Goal: Navigation & Orientation: Find specific page/section

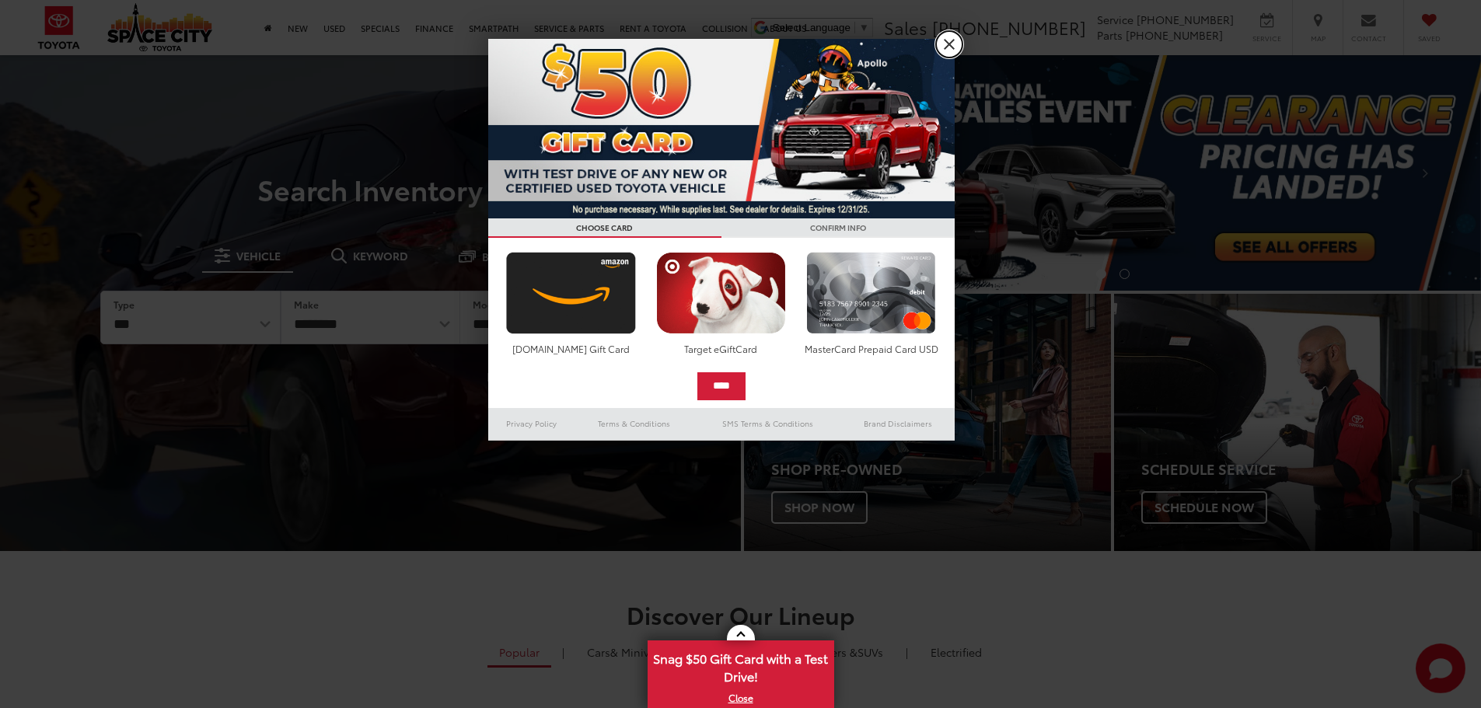
click at [956, 44] on link "X" at bounding box center [949, 44] width 26 height 26
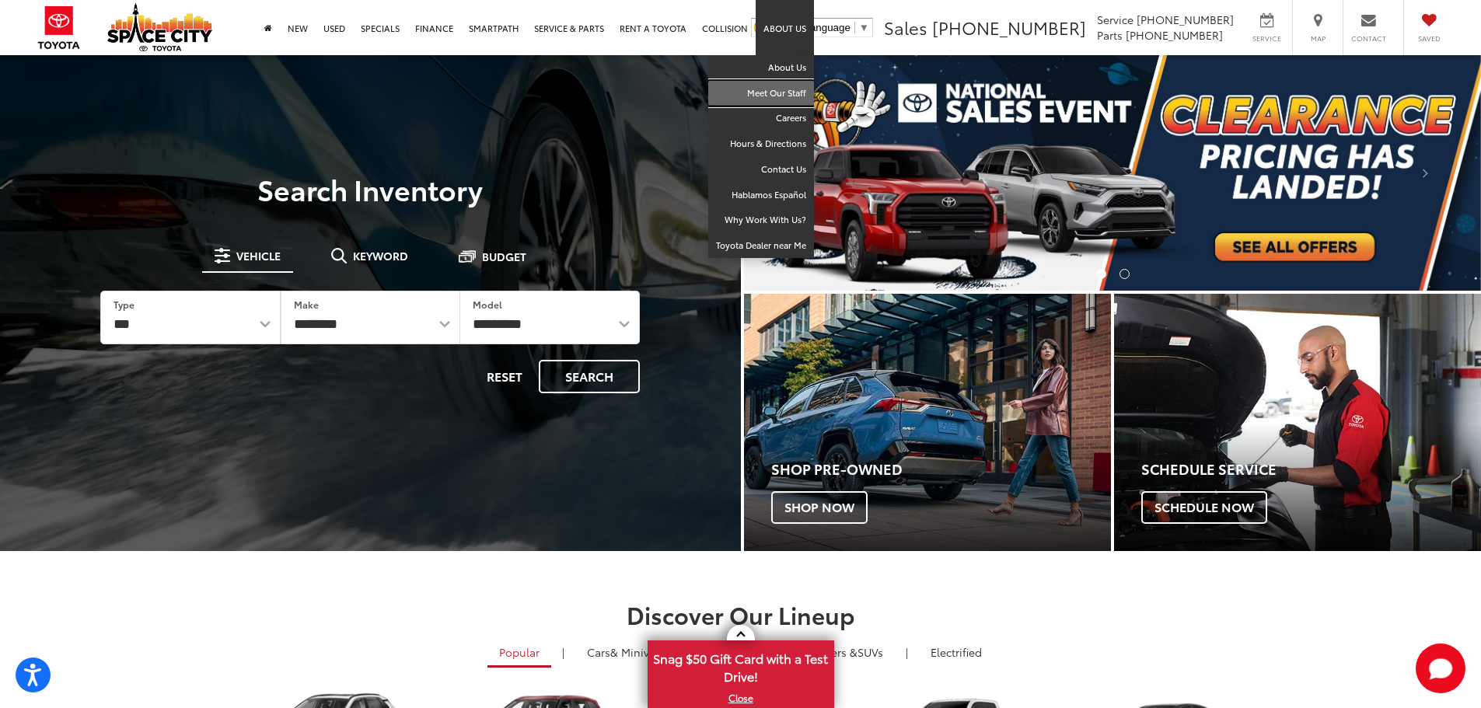
click at [779, 88] on link "Meet Our Staff" at bounding box center [761, 94] width 106 height 26
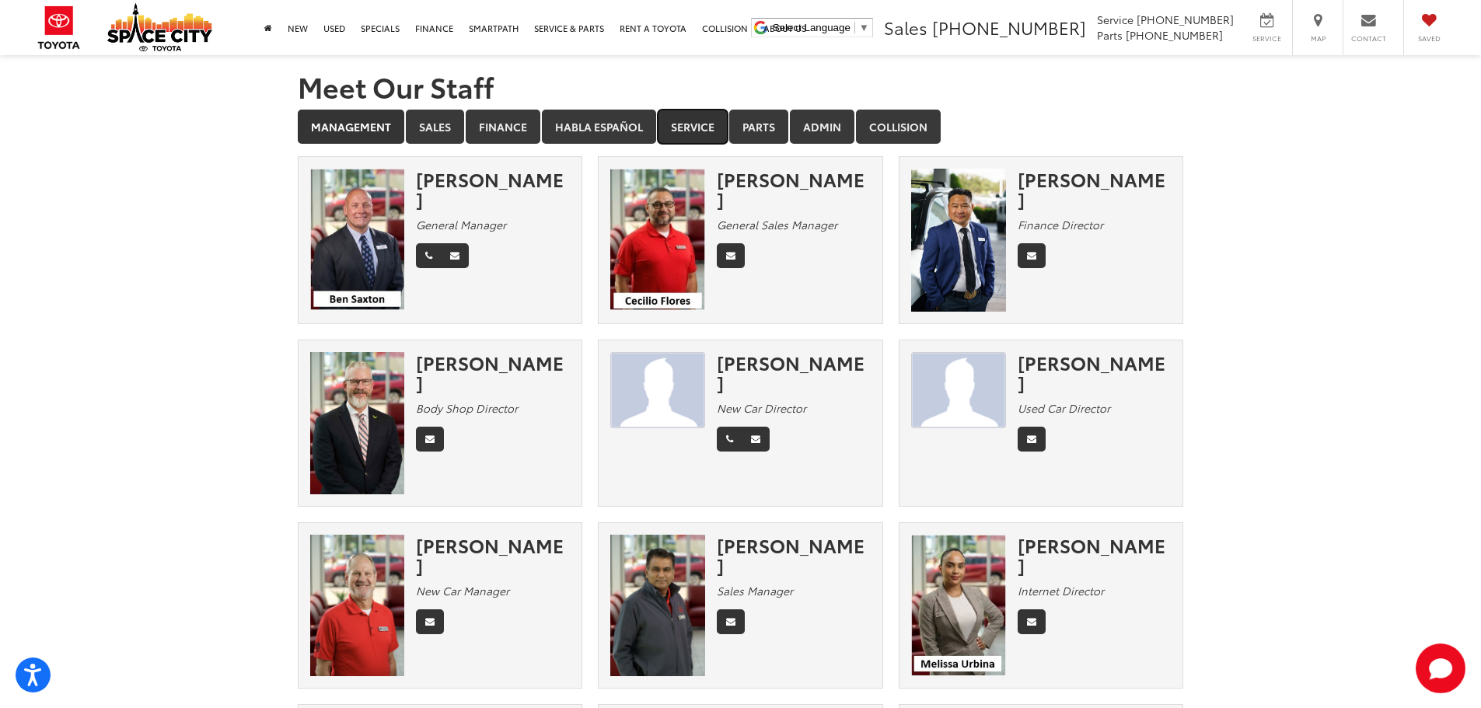
click at [702, 124] on link "Service" at bounding box center [693, 127] width 70 height 34
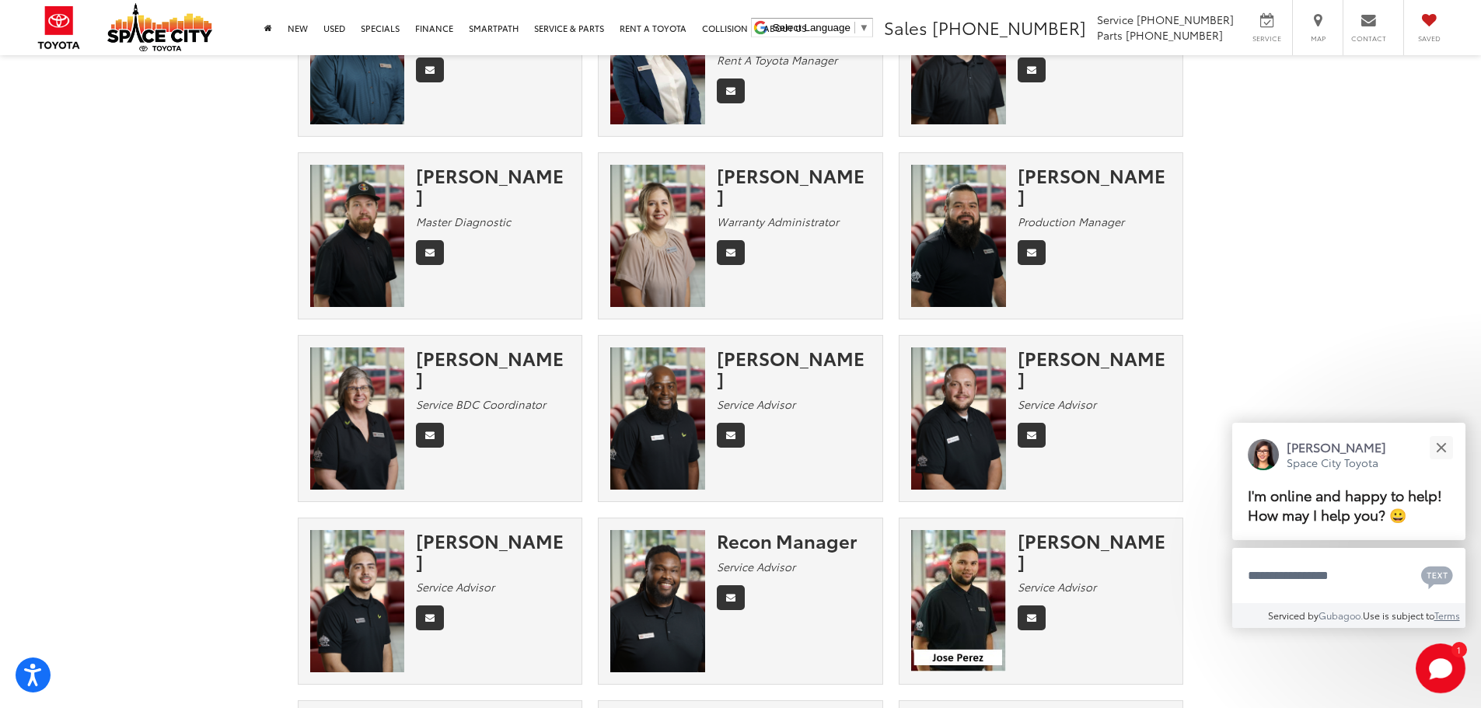
scroll to position [233, 0]
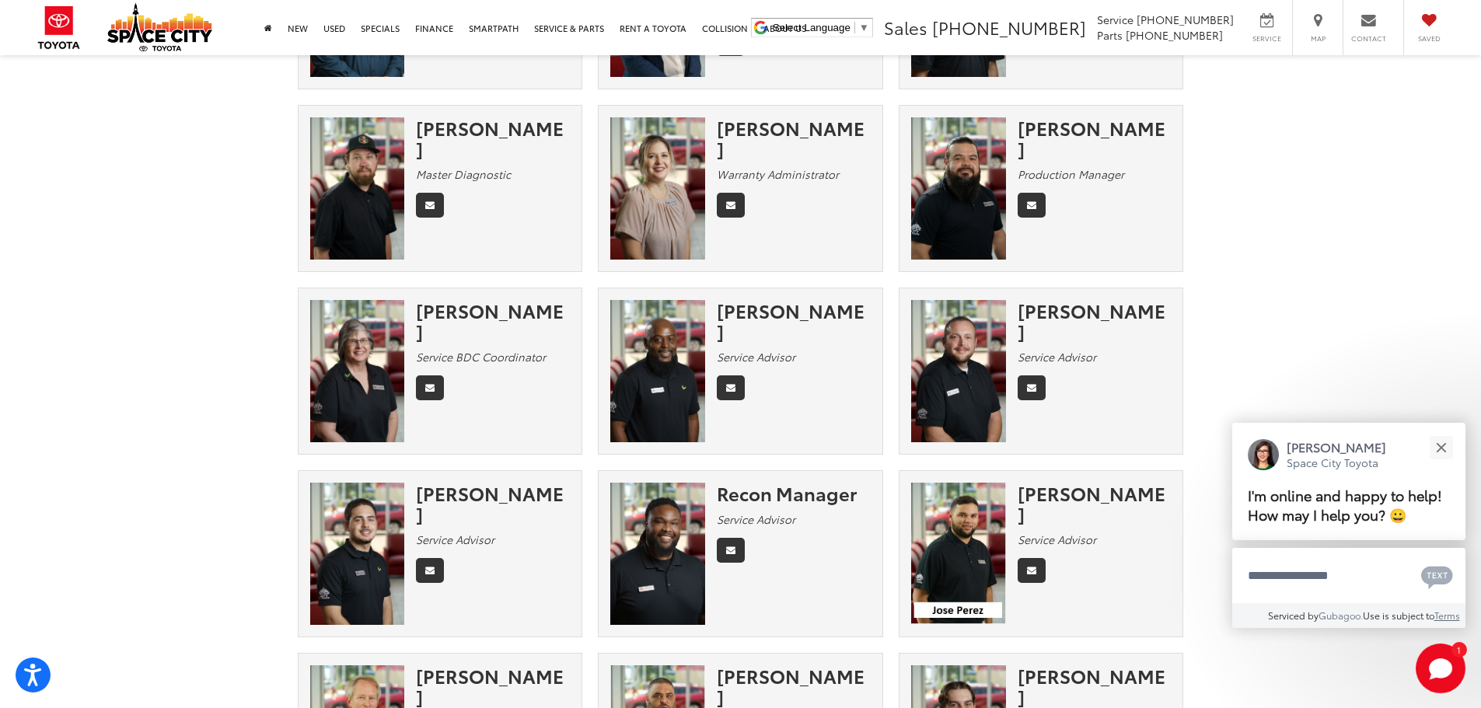
drag, startPoint x: 1031, startPoint y: 131, endPoint x: 1155, endPoint y: 132, distance: 123.6
click at [1155, 132] on div "[PERSON_NAME]" at bounding box center [1095, 137] width 154 height 41
click at [1177, 208] on div "[PERSON_NAME] Production Manager" at bounding box center [1042, 188] width 284 height 142
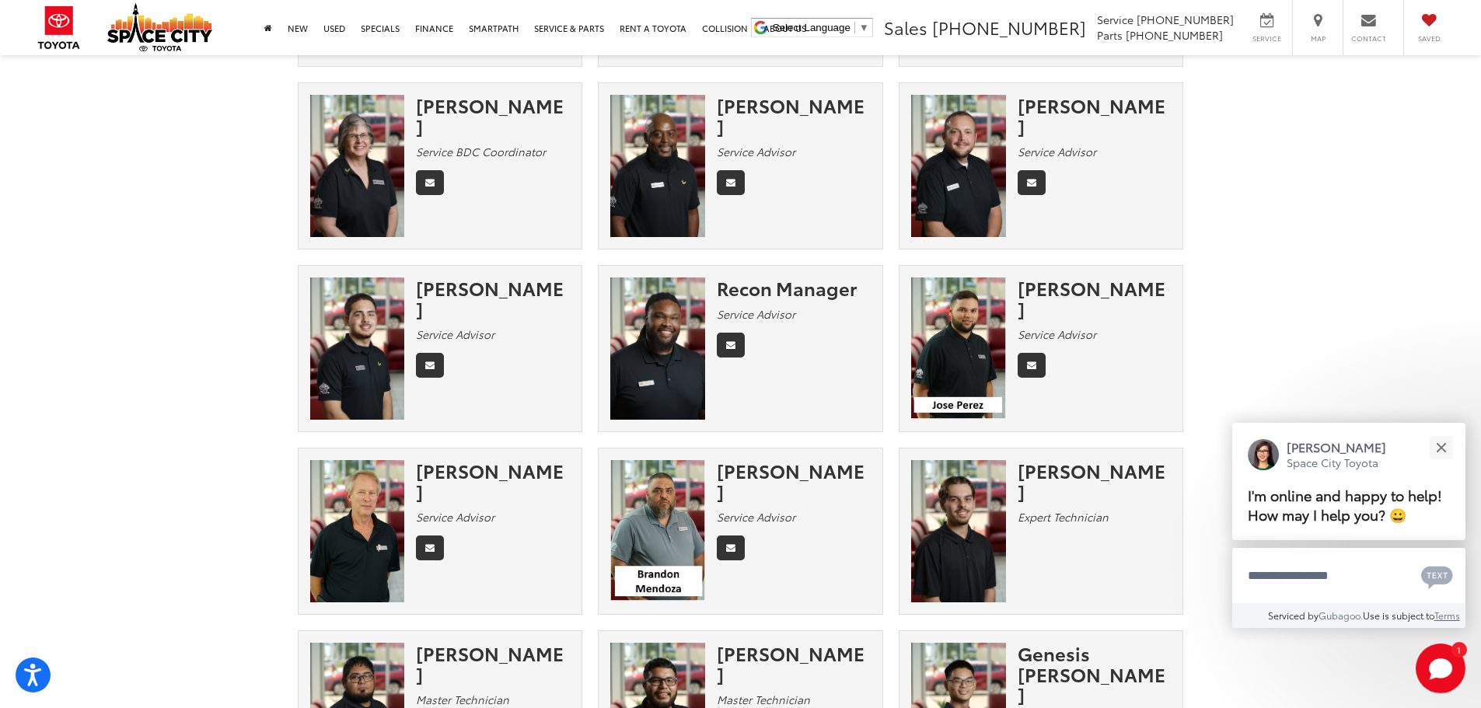
scroll to position [467, 0]
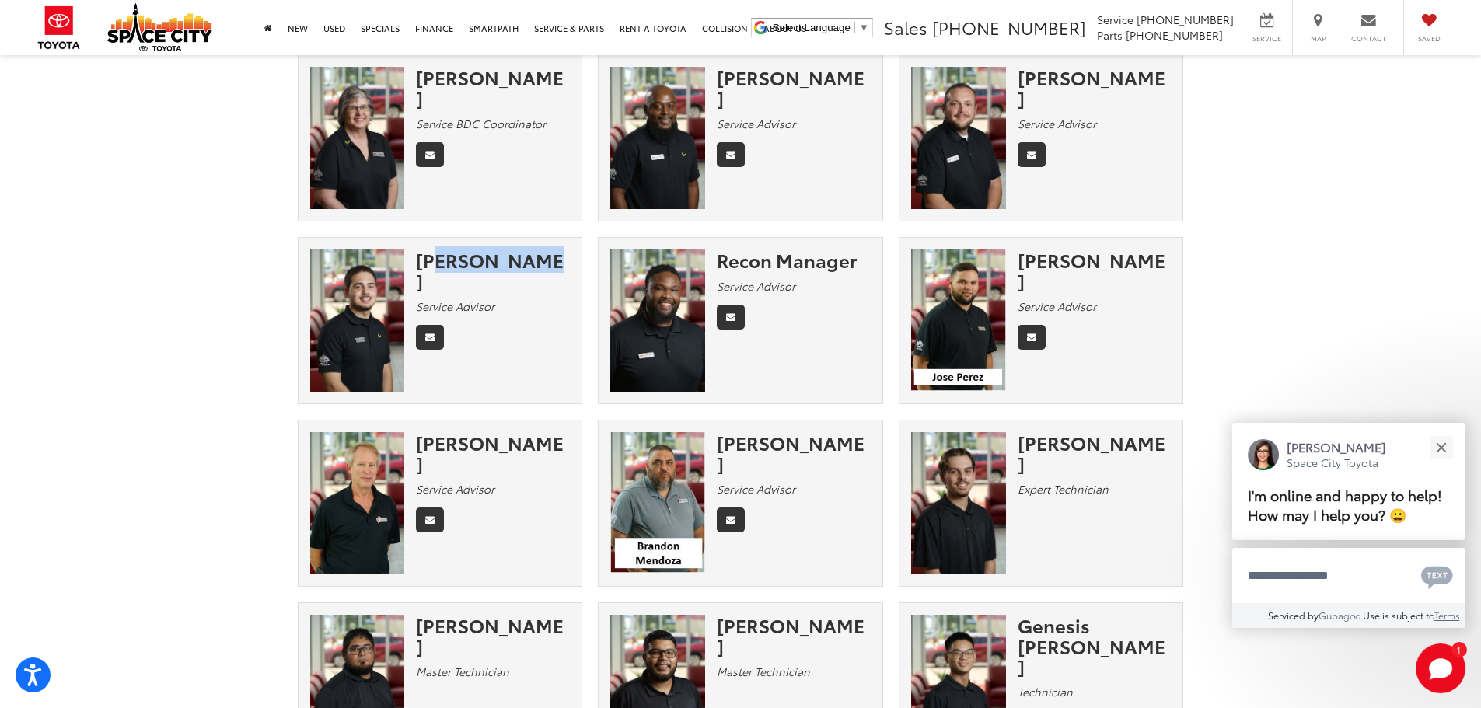
drag, startPoint x: 423, startPoint y: 264, endPoint x: 512, endPoint y: 260, distance: 89.5
click at [512, 260] on div "[PERSON_NAME]" at bounding box center [493, 270] width 154 height 41
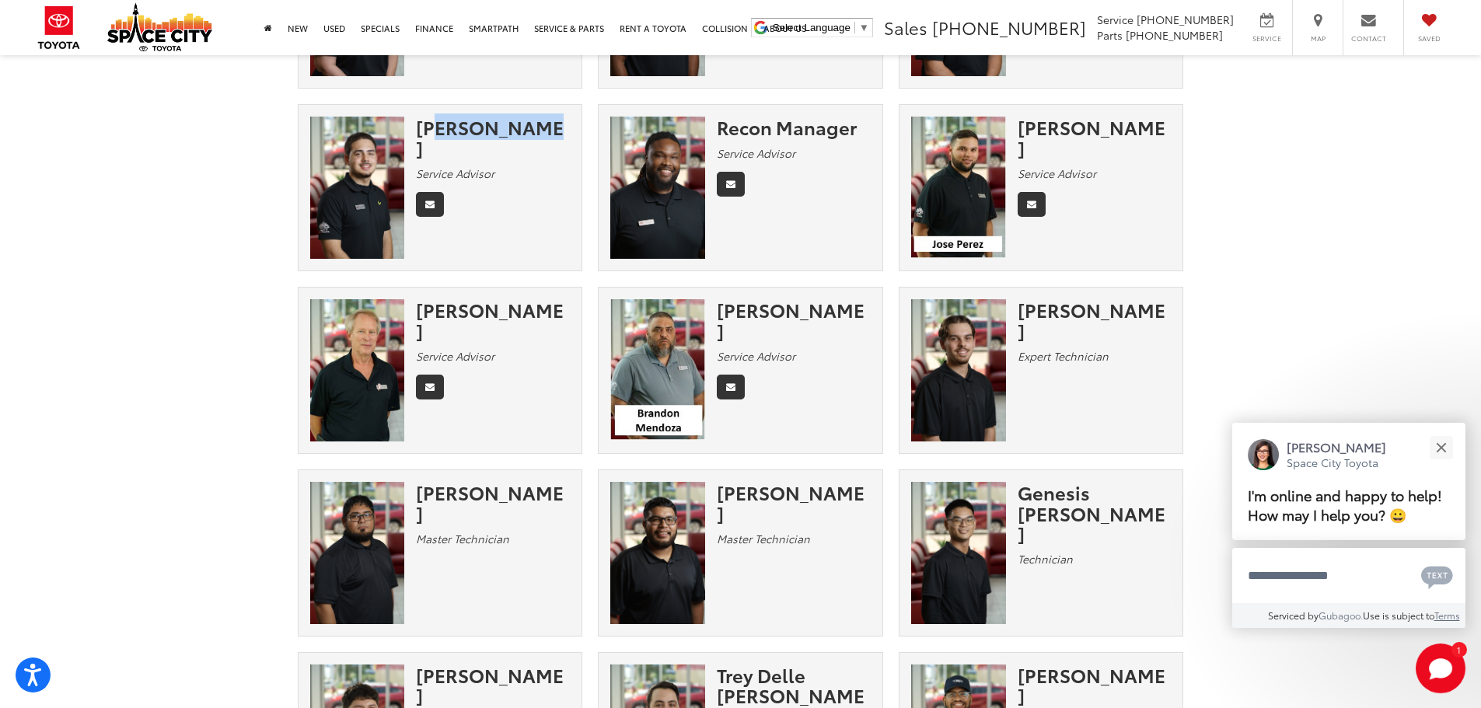
scroll to position [622, 0]
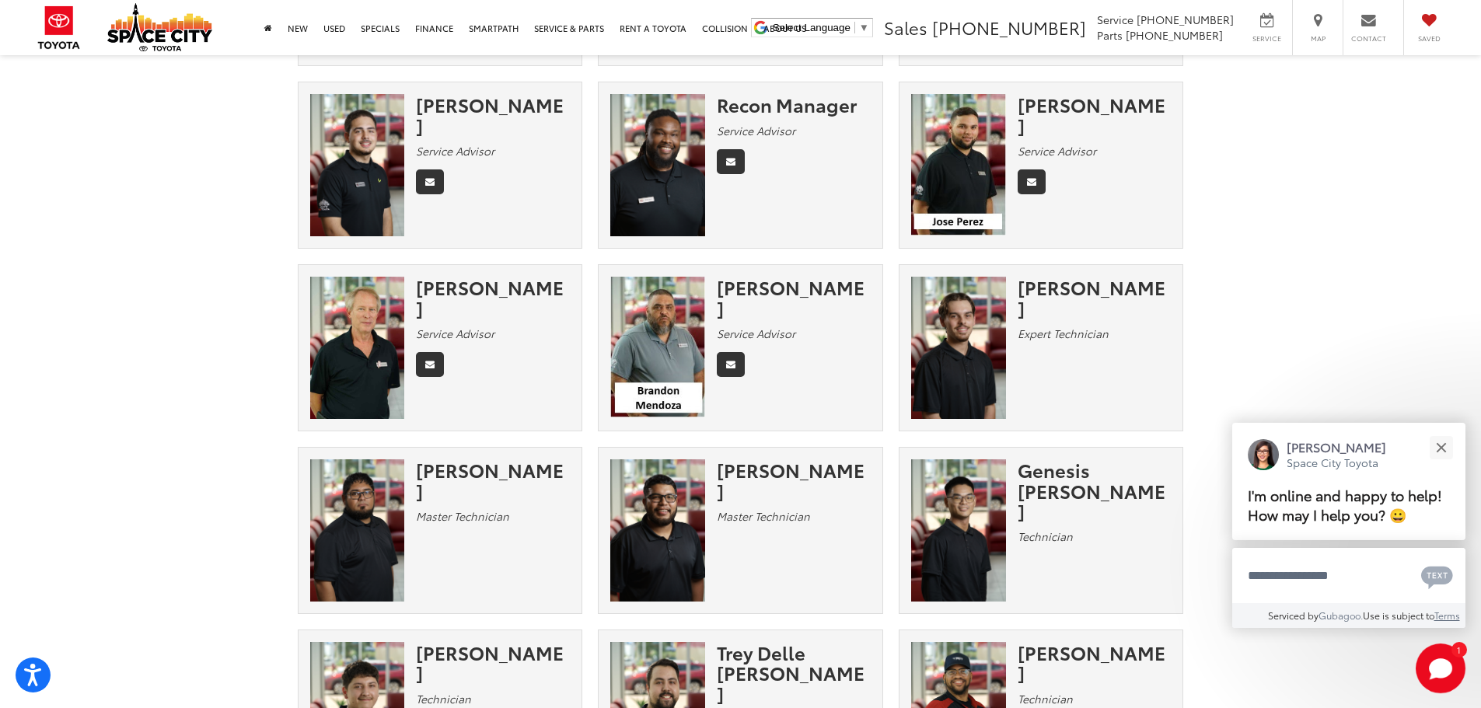
click at [534, 208] on div "[PERSON_NAME] Service Advisor" at bounding box center [441, 165] width 284 height 142
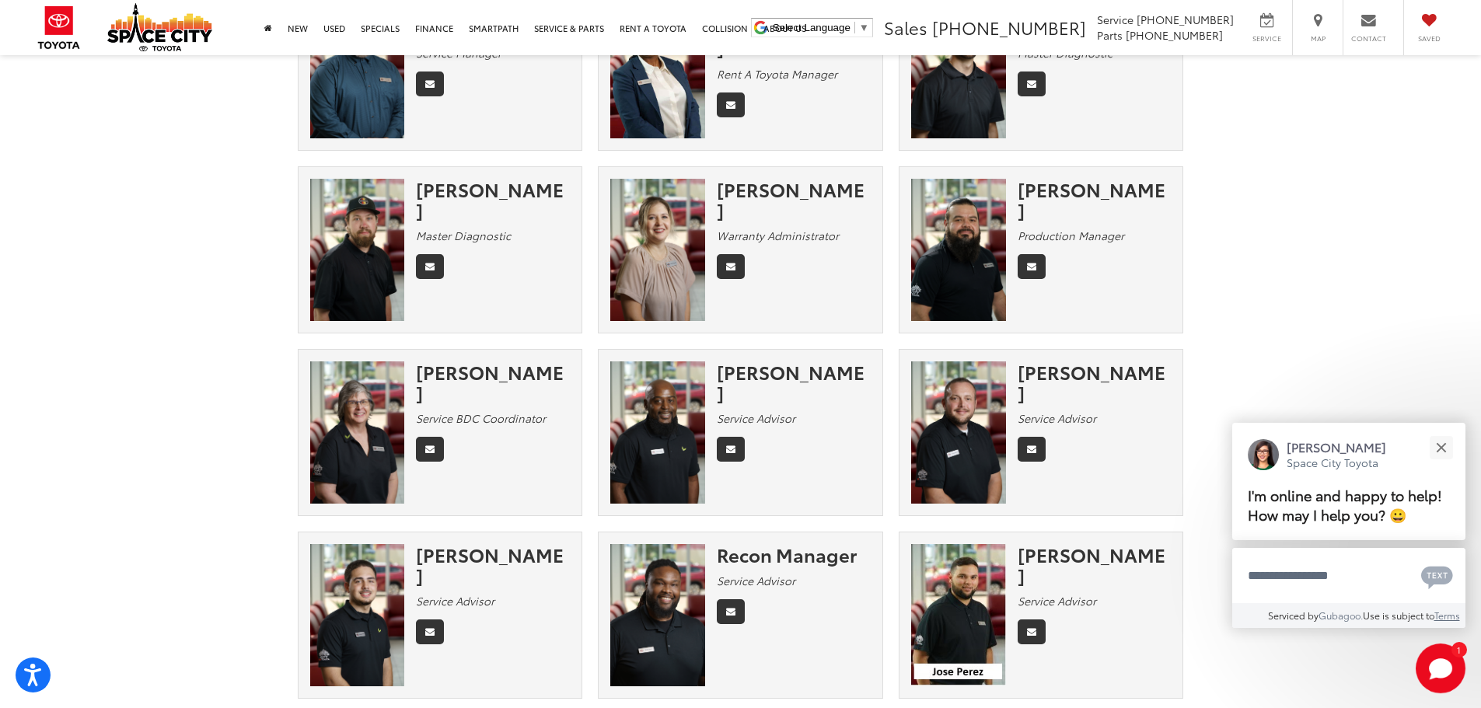
scroll to position [0, 0]
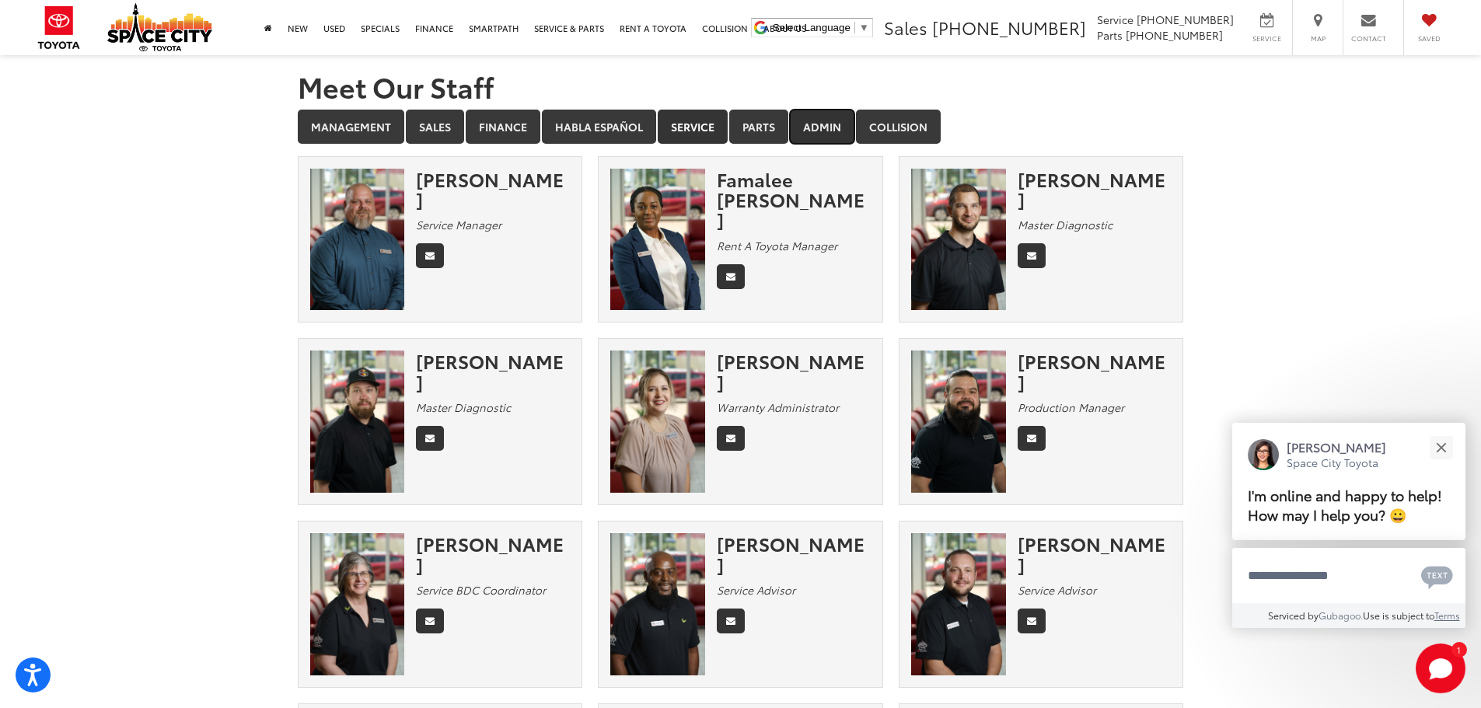
click at [825, 119] on link "Admin" at bounding box center [822, 127] width 65 height 34
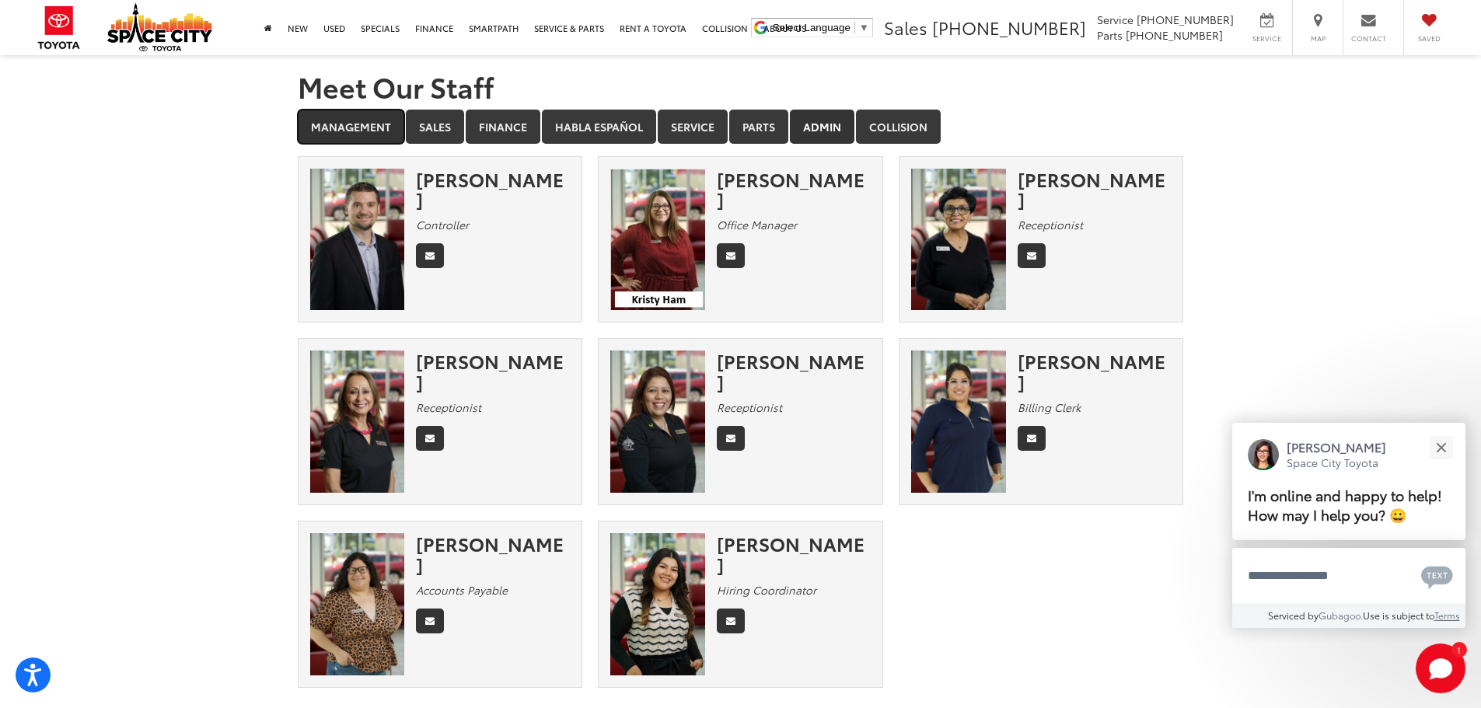
click at [339, 121] on link "Management" at bounding box center [351, 127] width 107 height 34
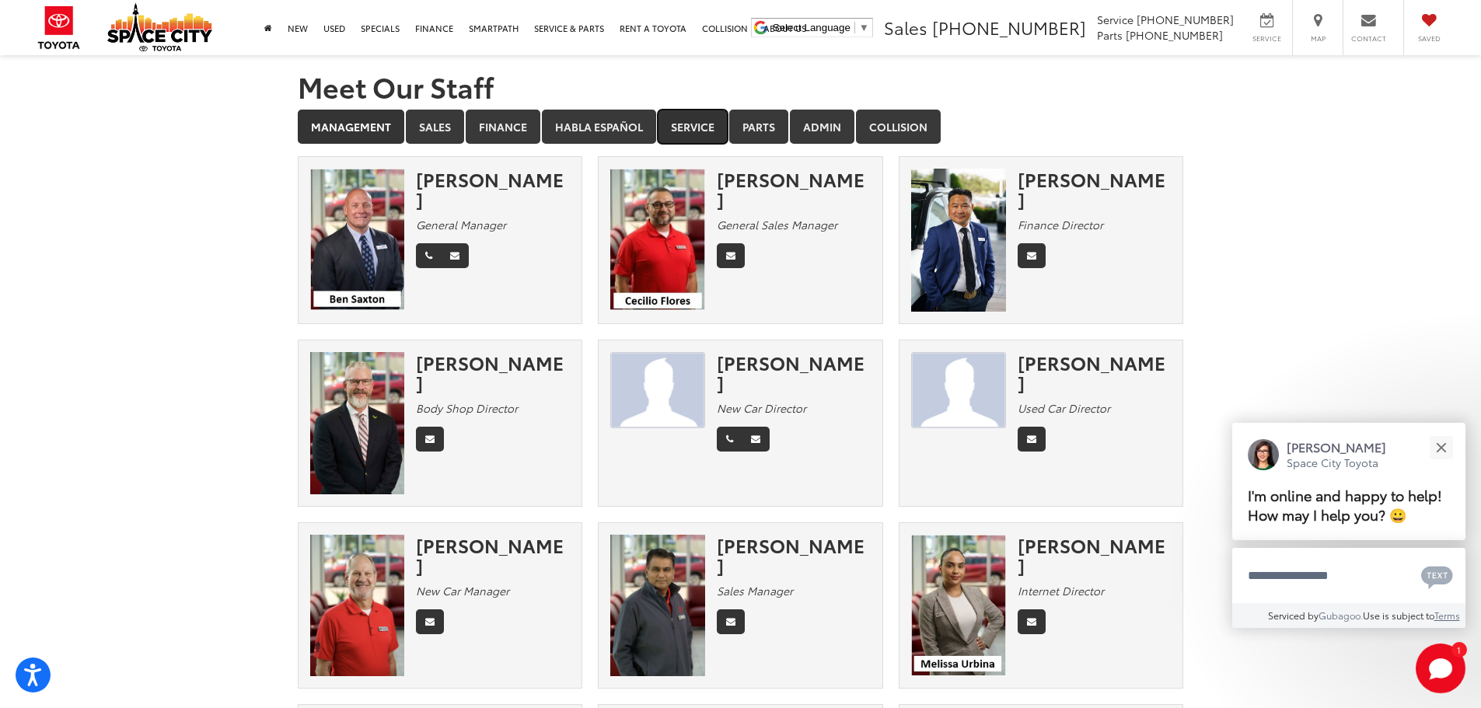
click at [697, 128] on link "Service" at bounding box center [693, 127] width 70 height 34
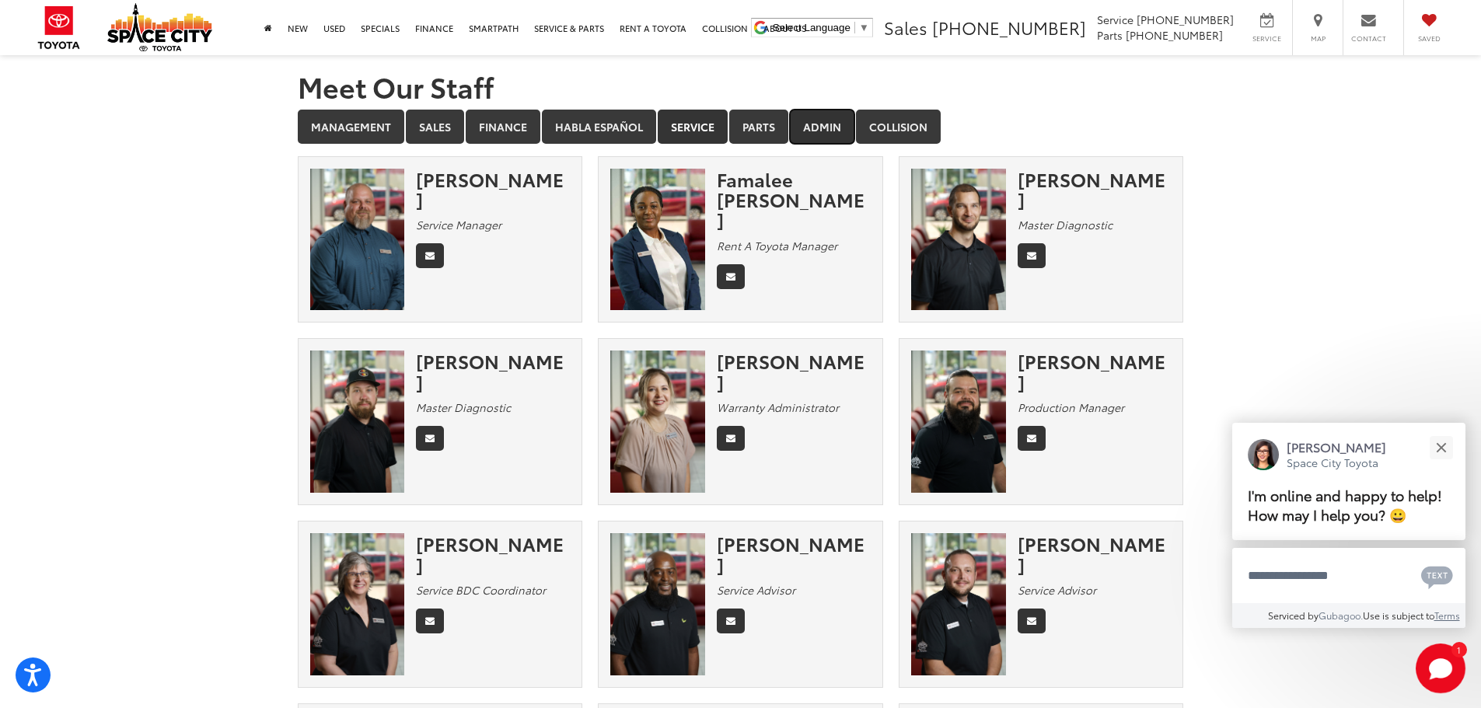
click at [809, 129] on link "Admin" at bounding box center [822, 127] width 65 height 34
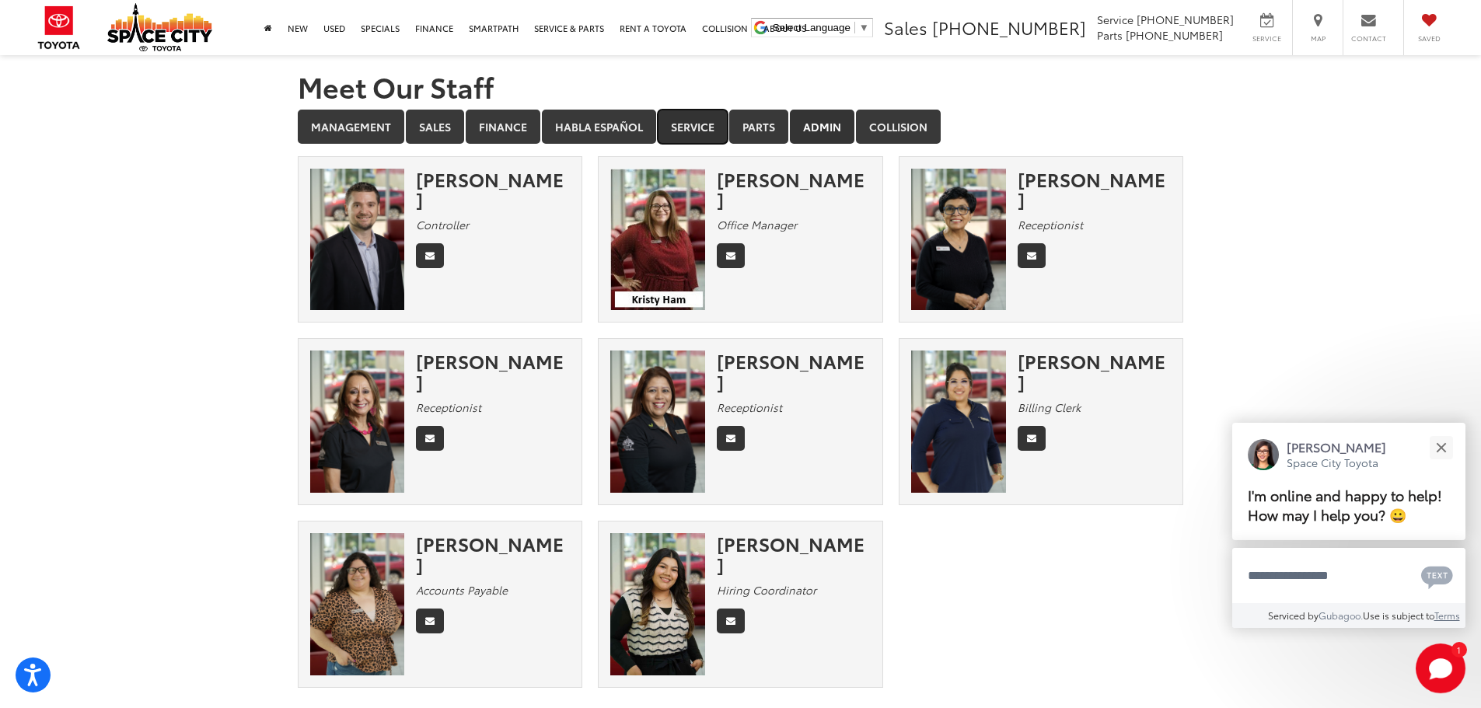
click at [685, 128] on link "Service" at bounding box center [693, 127] width 70 height 34
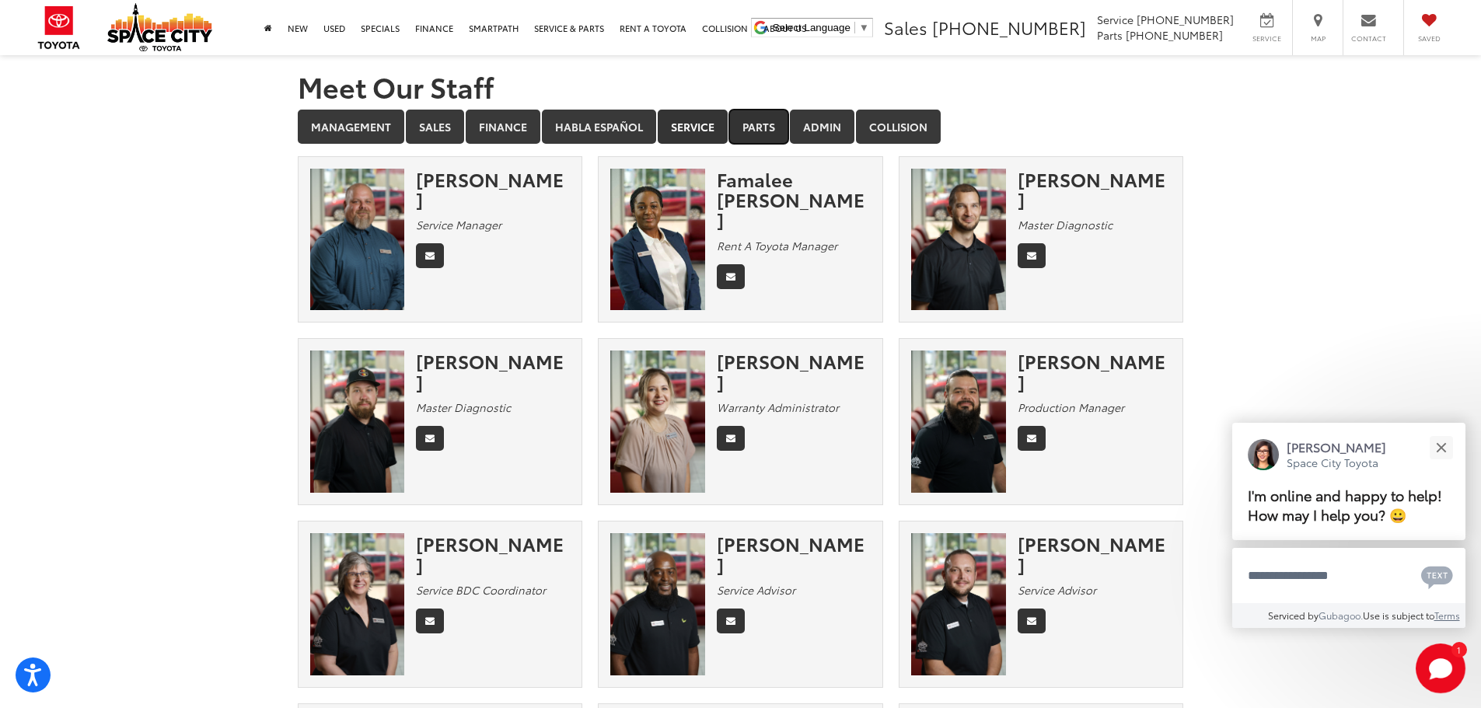
click at [760, 134] on link "Parts" at bounding box center [758, 127] width 59 height 34
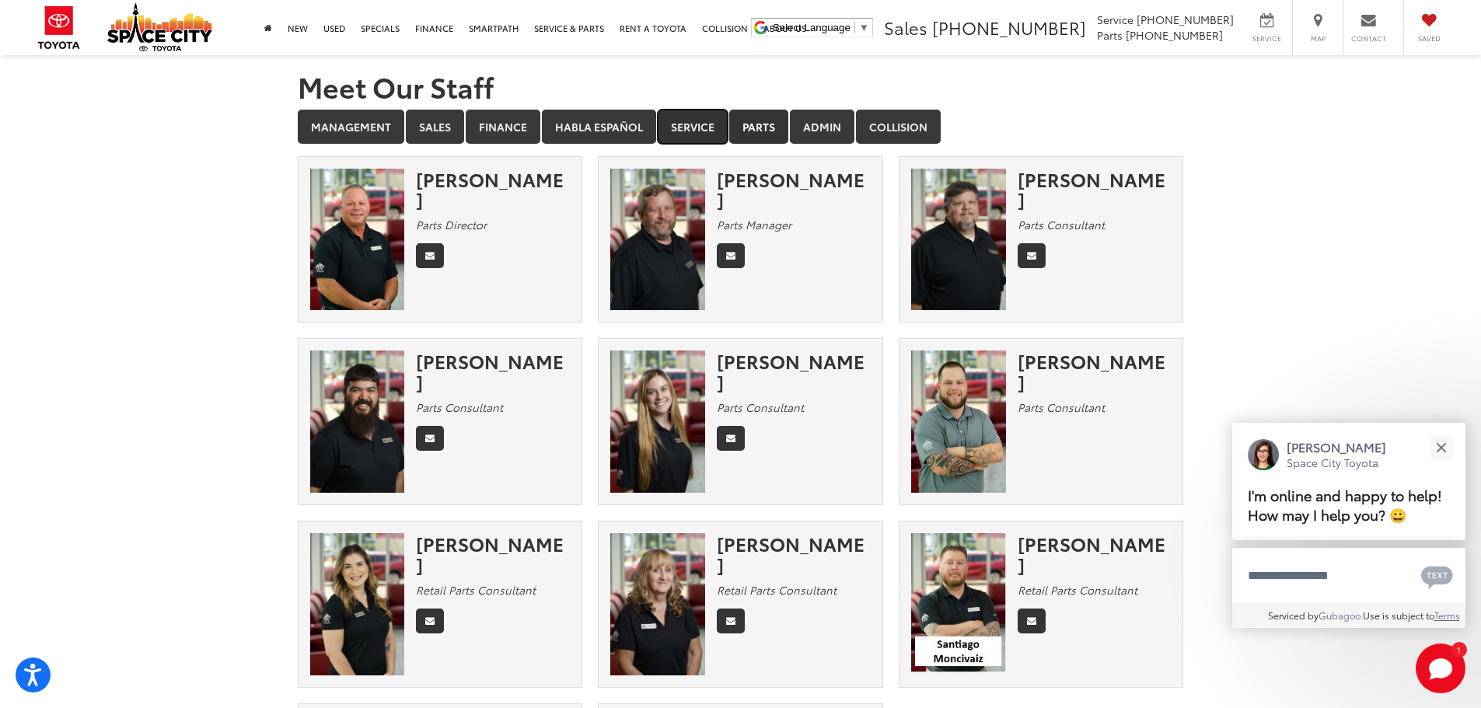
click at [682, 121] on link "Service" at bounding box center [693, 127] width 70 height 34
